Goal: Information Seeking & Learning: Learn about a topic

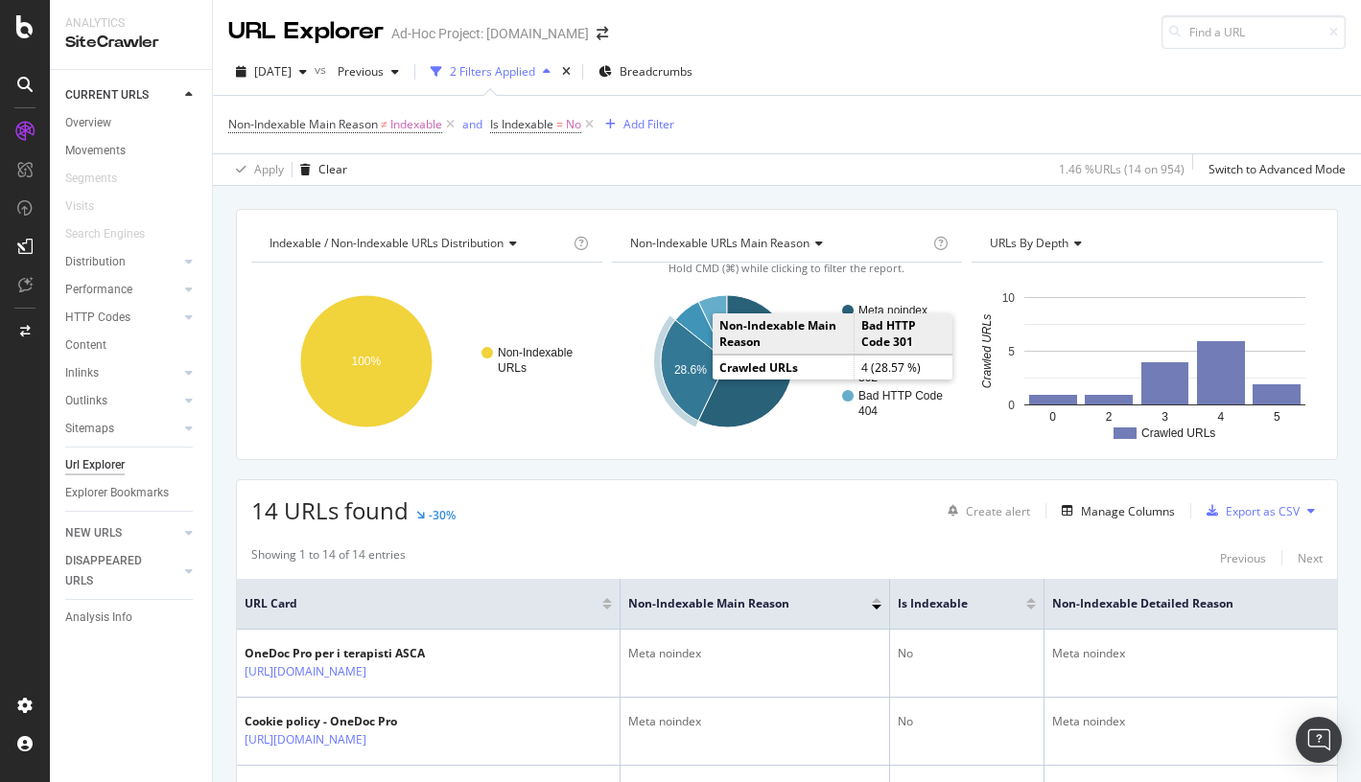
click at [694, 356] on icon "A chart." at bounding box center [694, 370] width 66 height 101
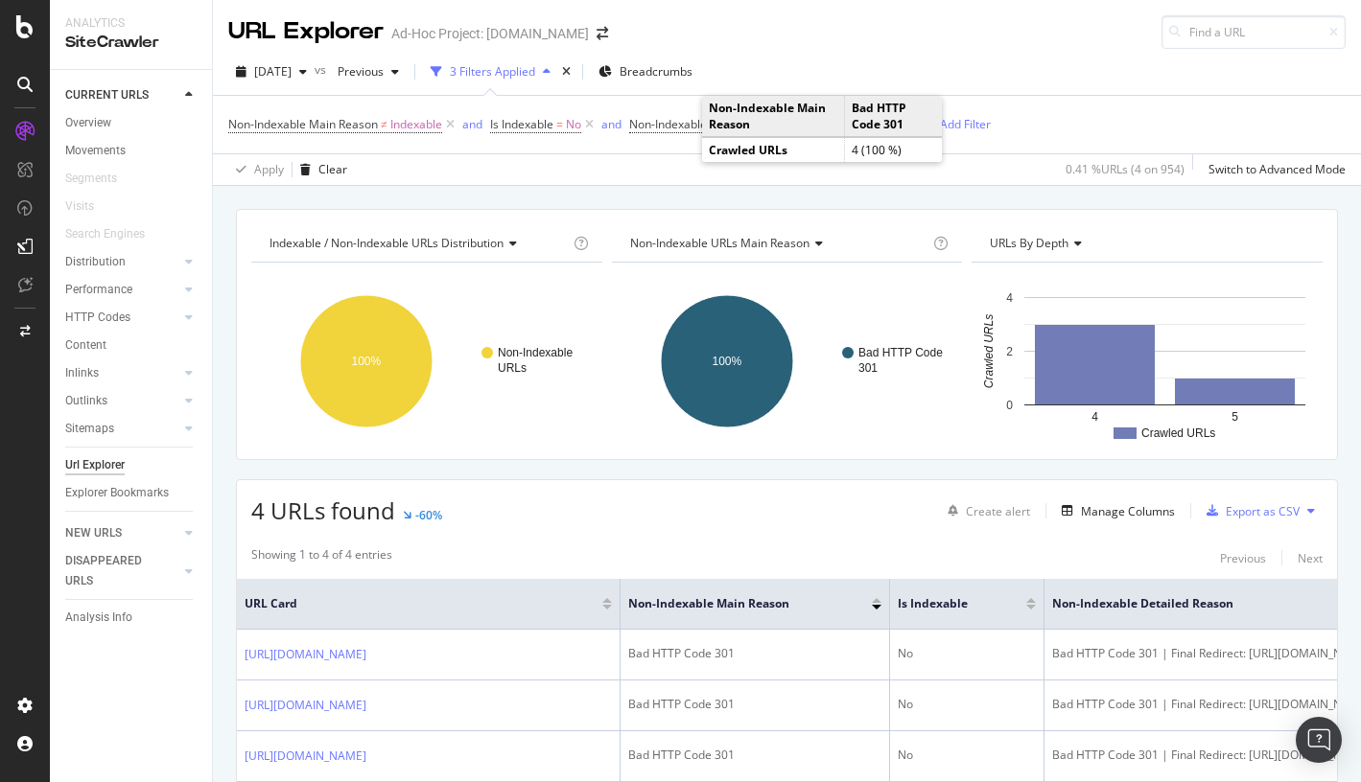
click at [918, 25] on div "URL Explorer Ad-Hoc Project: info.onedoc.ch" at bounding box center [787, 24] width 1148 height 49
click at [1123, 133] on div "Non-Indexable Main Reason ≠ Indexable and Is Indexable = No and Non-Indexable M…" at bounding box center [786, 125] width 1117 height 58
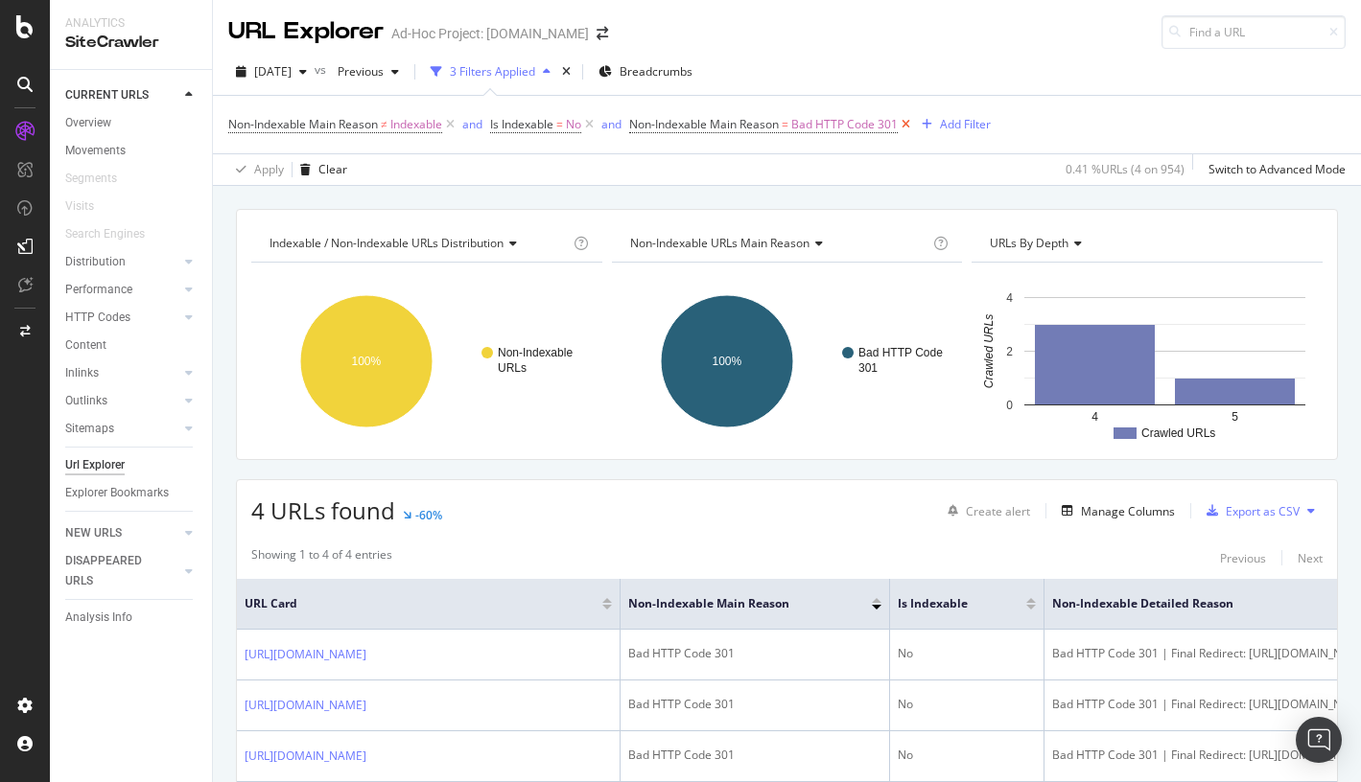
click at [907, 122] on icon at bounding box center [905, 124] width 16 height 19
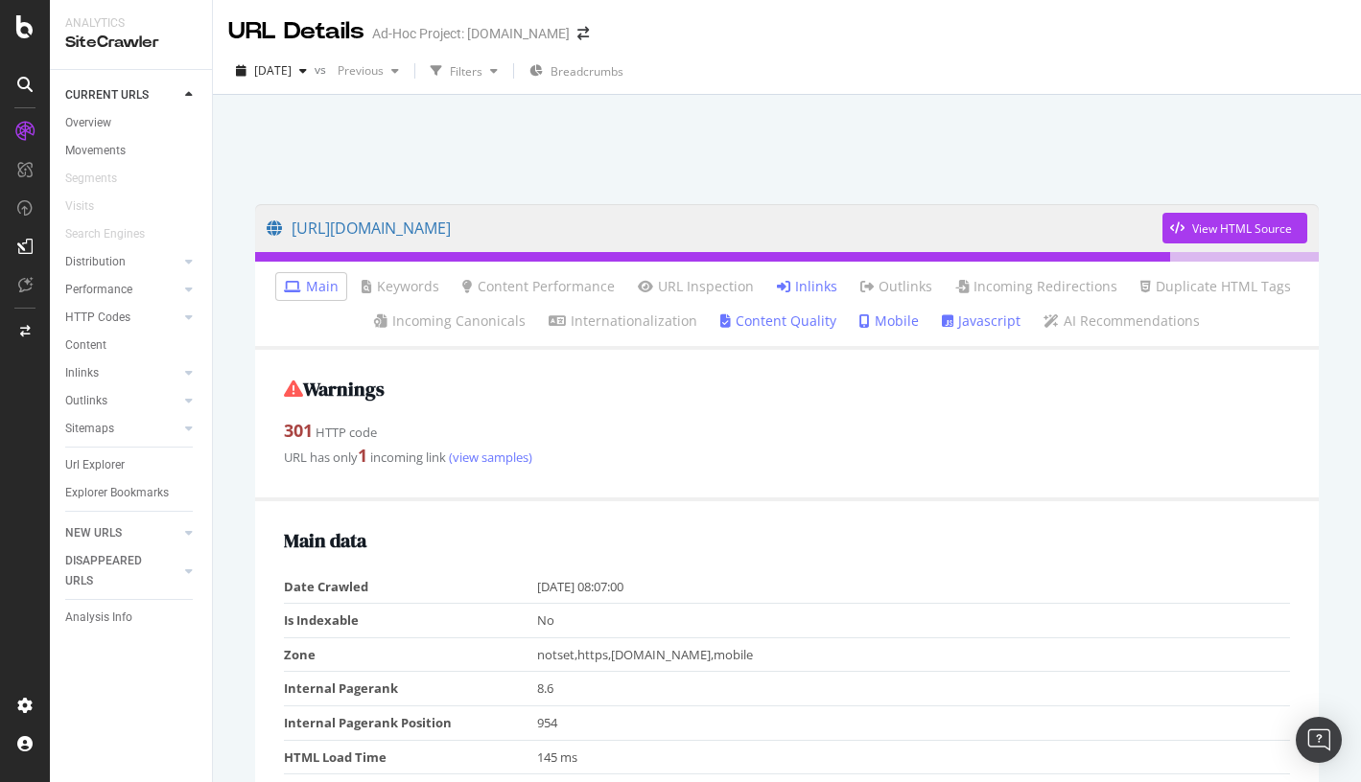
click at [805, 286] on link "Inlinks" at bounding box center [807, 286] width 60 height 19
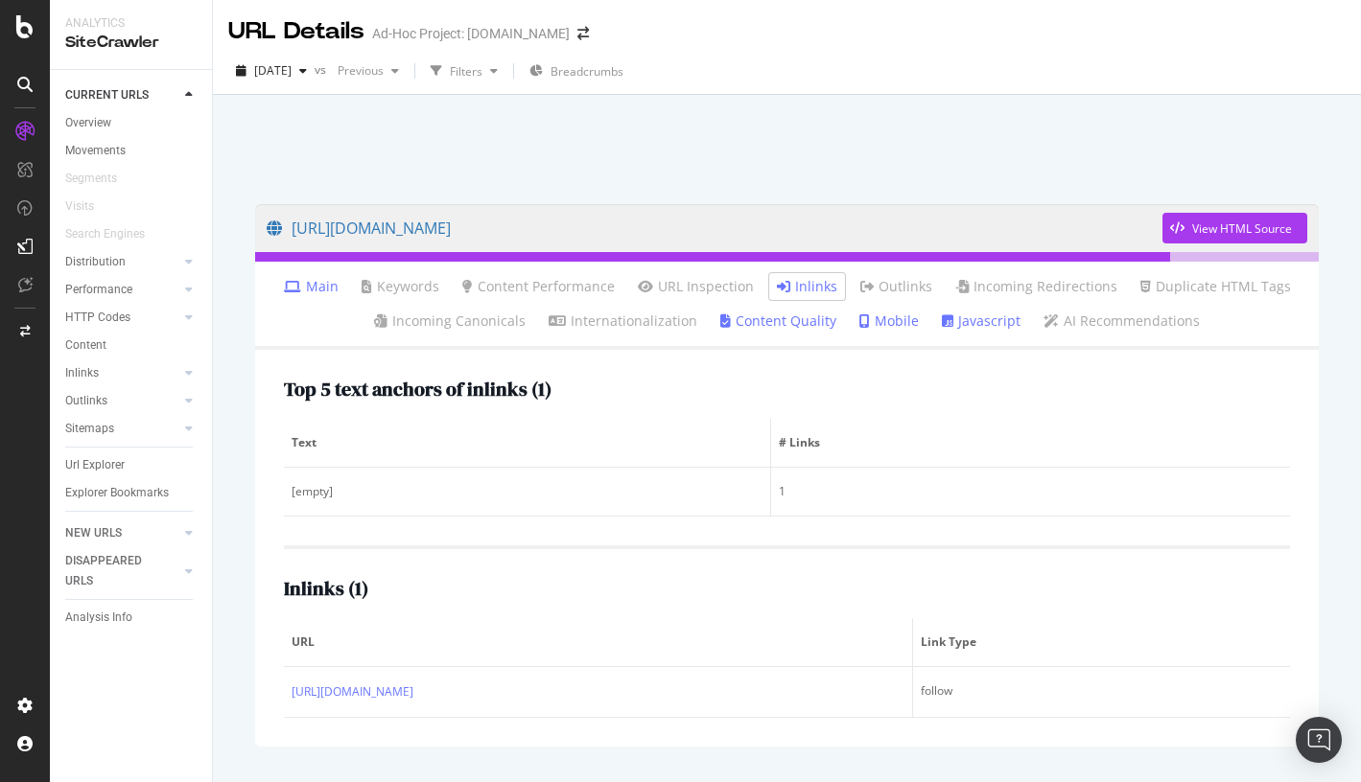
scroll to position [71, 0]
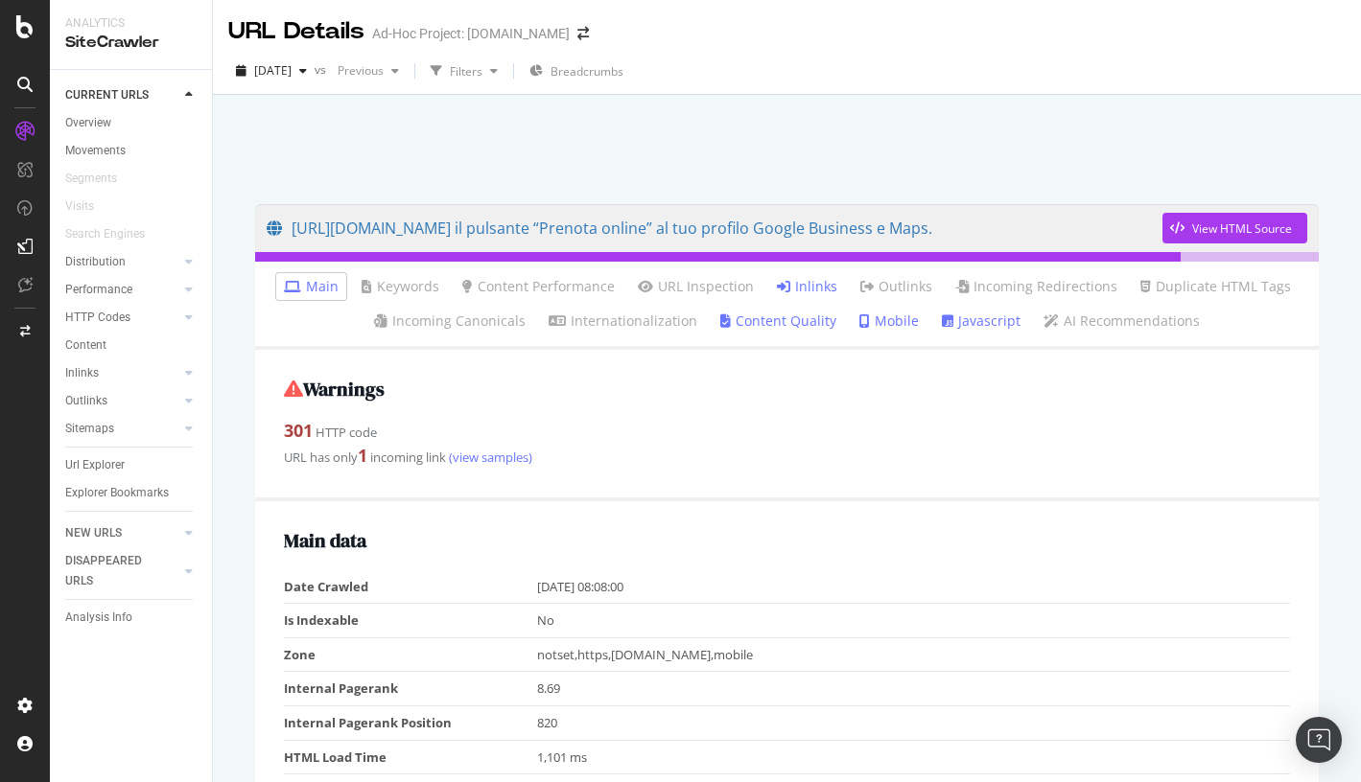
click at [812, 283] on link "Inlinks" at bounding box center [807, 286] width 60 height 19
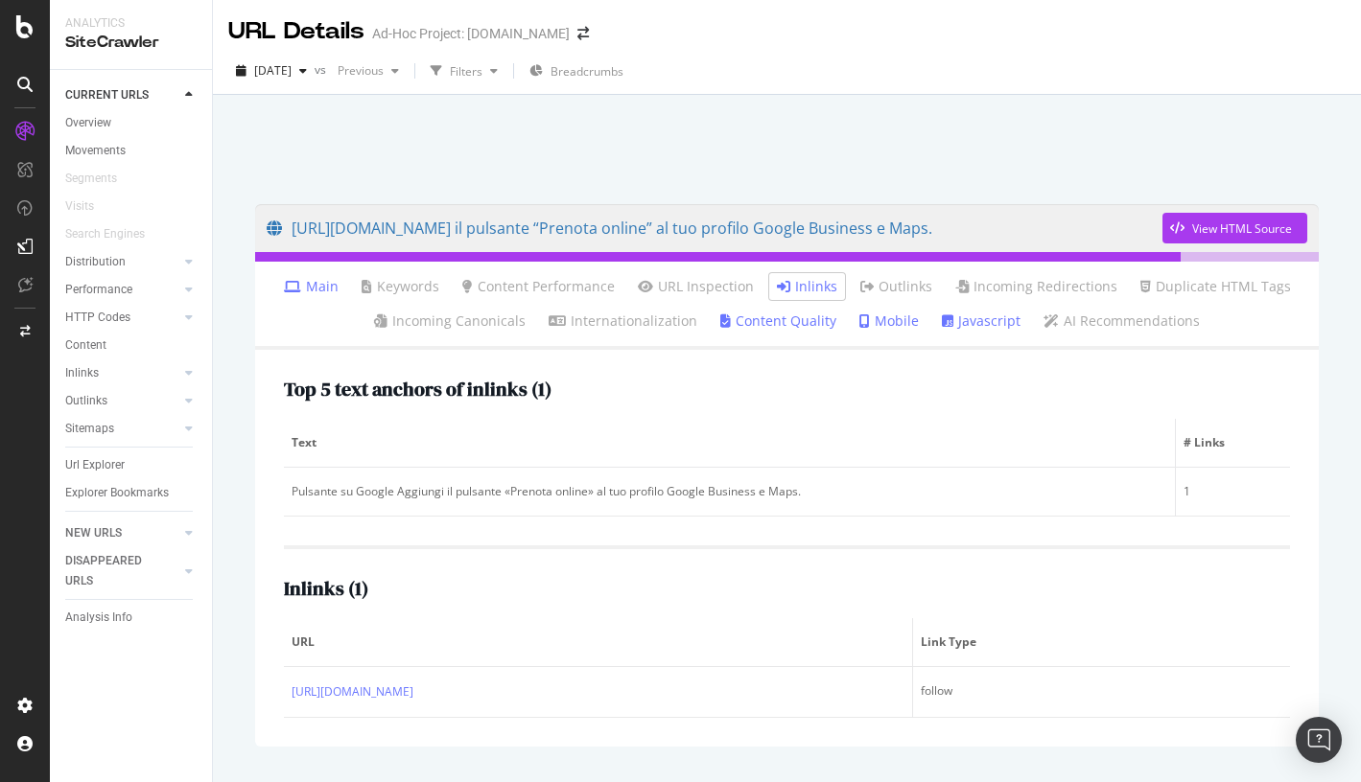
scroll to position [52, 0]
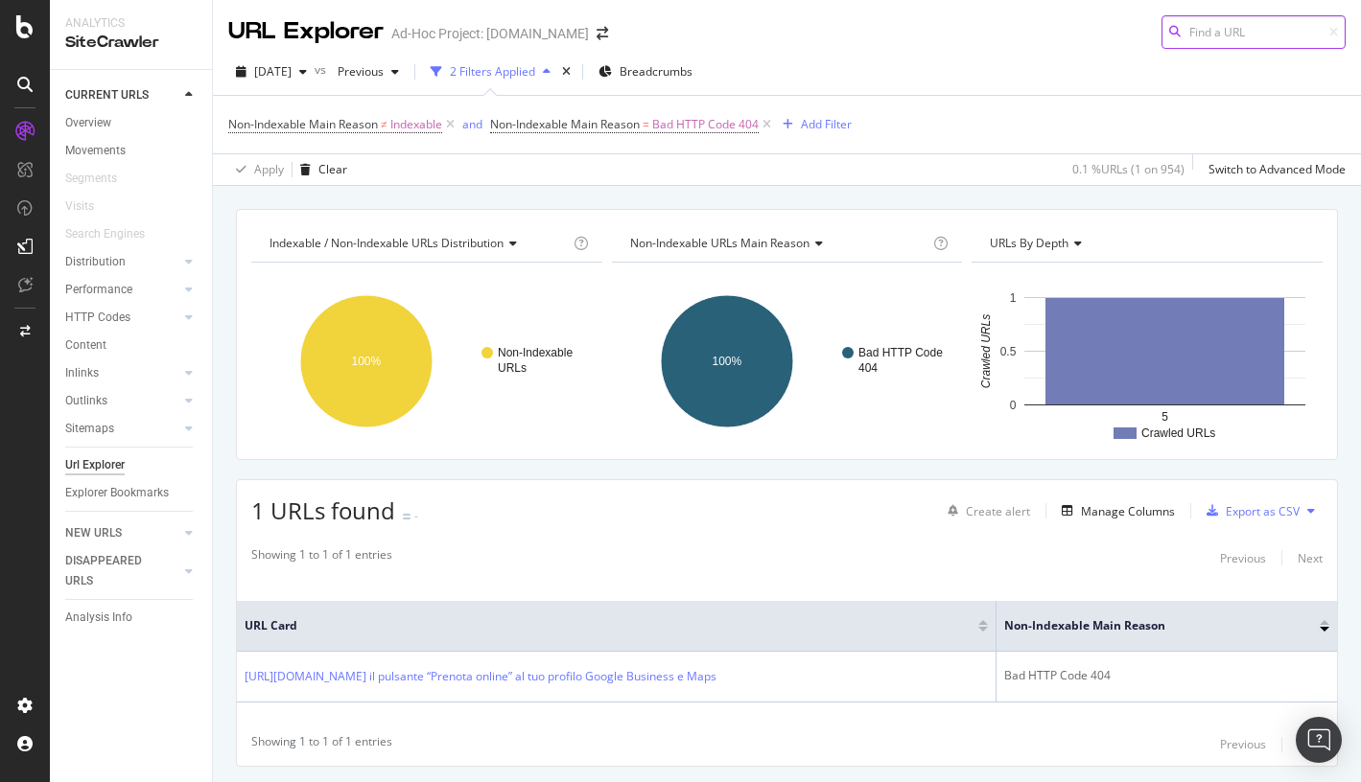
scroll to position [52, 0]
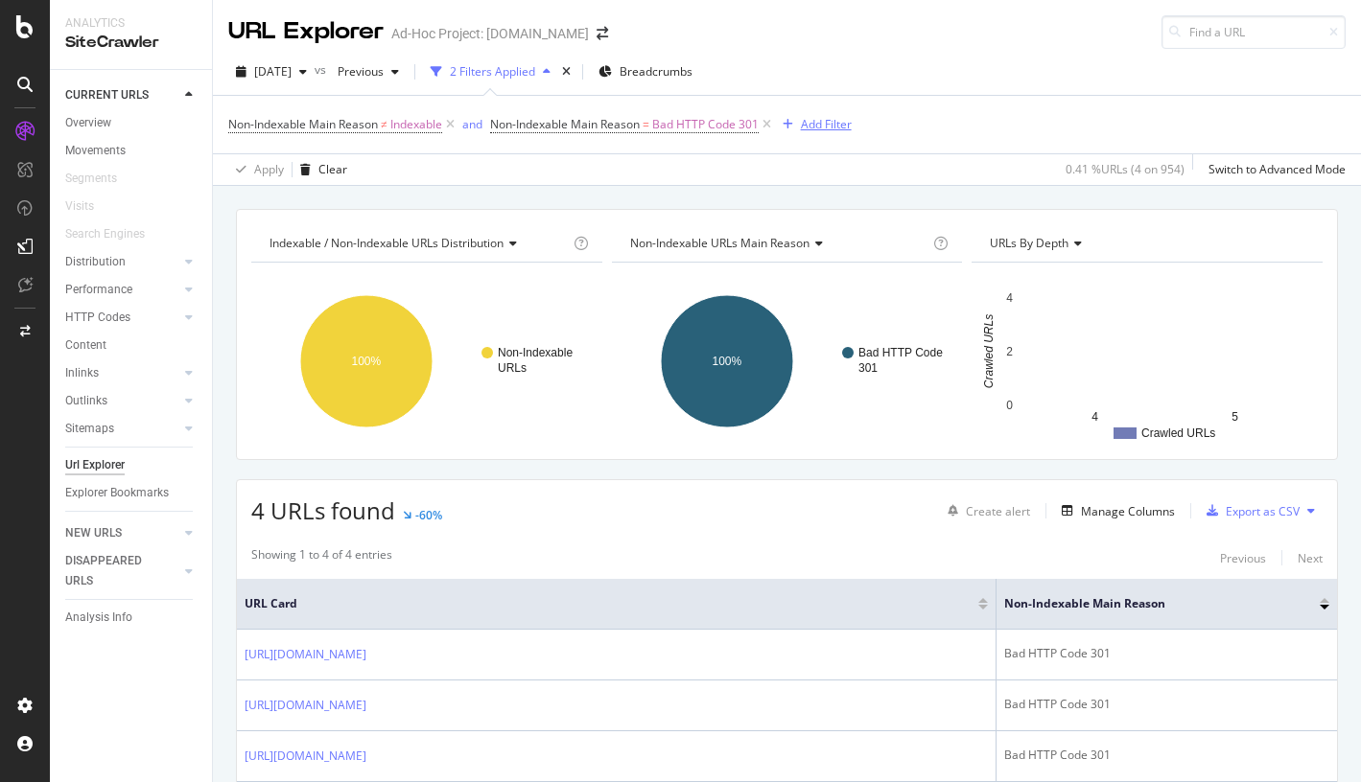
scroll to position [200, 0]
